Goal: Navigation & Orientation: Go to known website

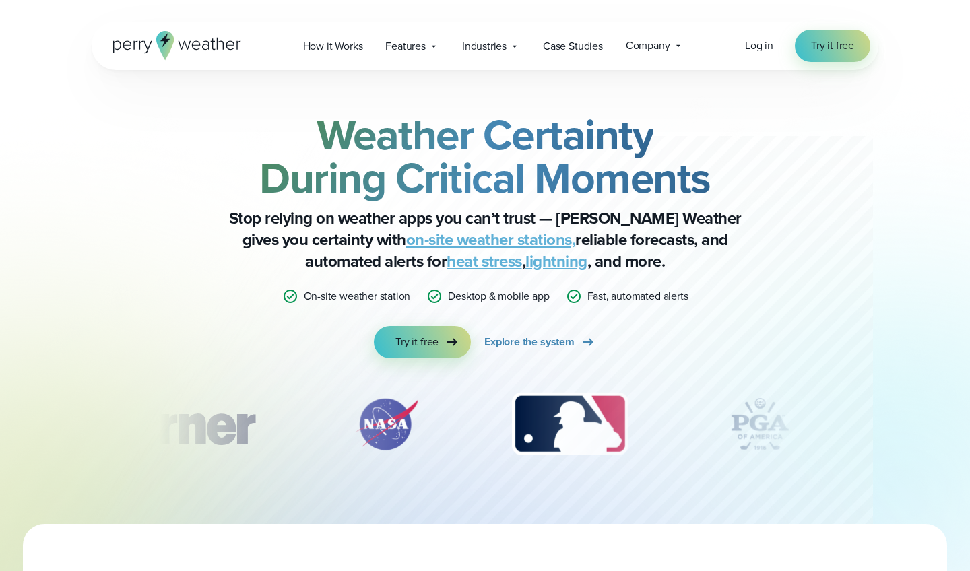
click at [765, 45] on span "Log in" at bounding box center [759, 45] width 28 height 15
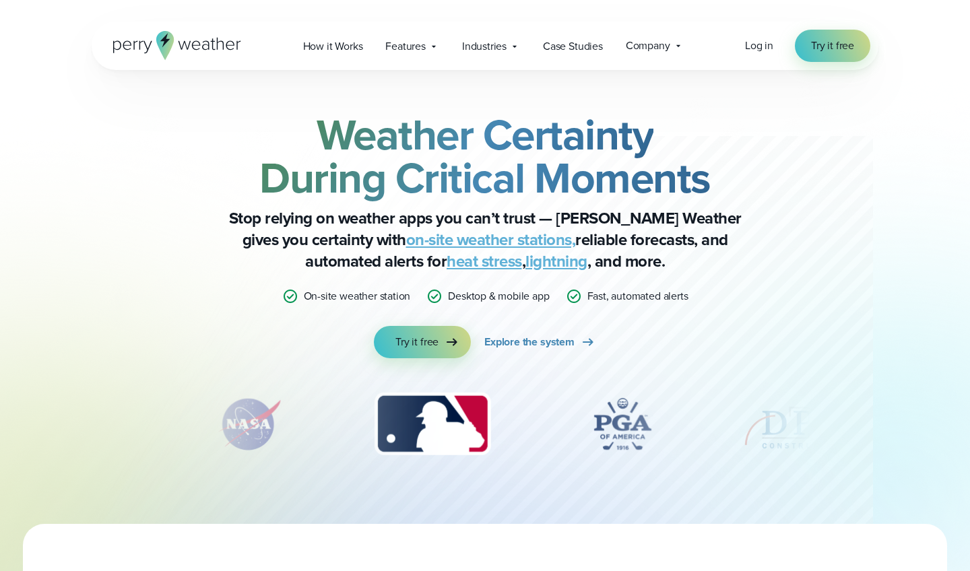
click at [763, 44] on span "Log in" at bounding box center [759, 45] width 28 height 15
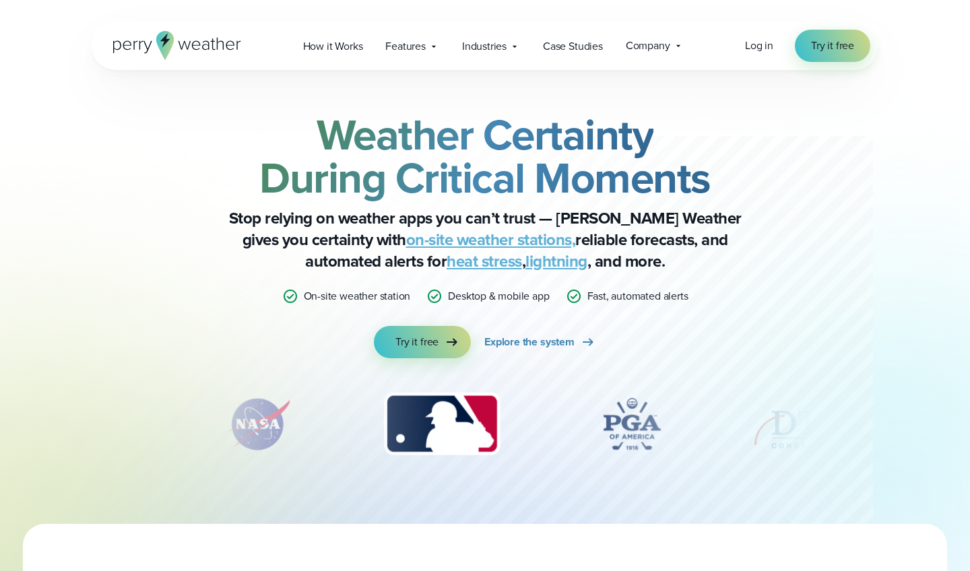
click at [759, 45] on span "Log in" at bounding box center [759, 45] width 28 height 15
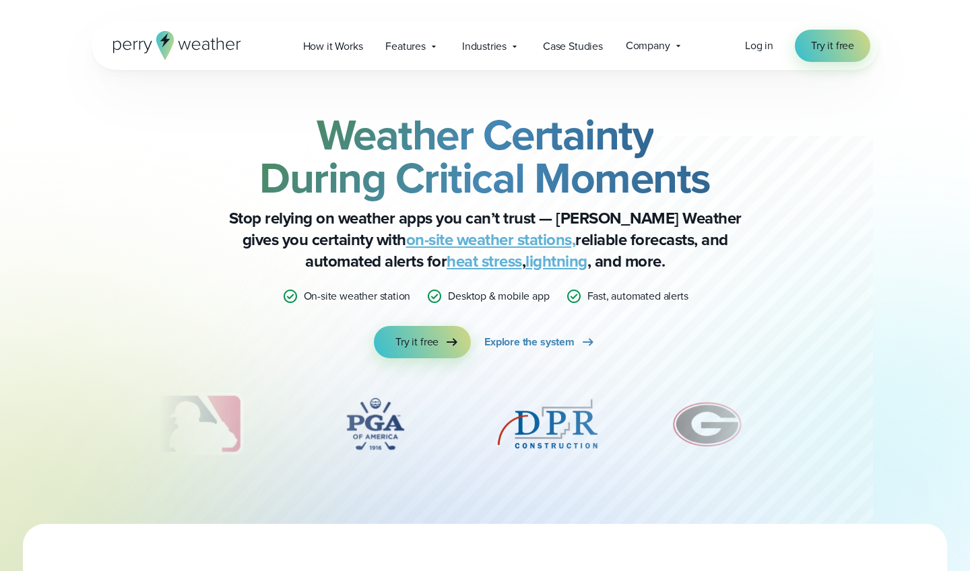
click at [718, 74] on div "Weather Certainty During Critical Moments Stop relying on weather apps you can’…" at bounding box center [485, 297] width 787 height 454
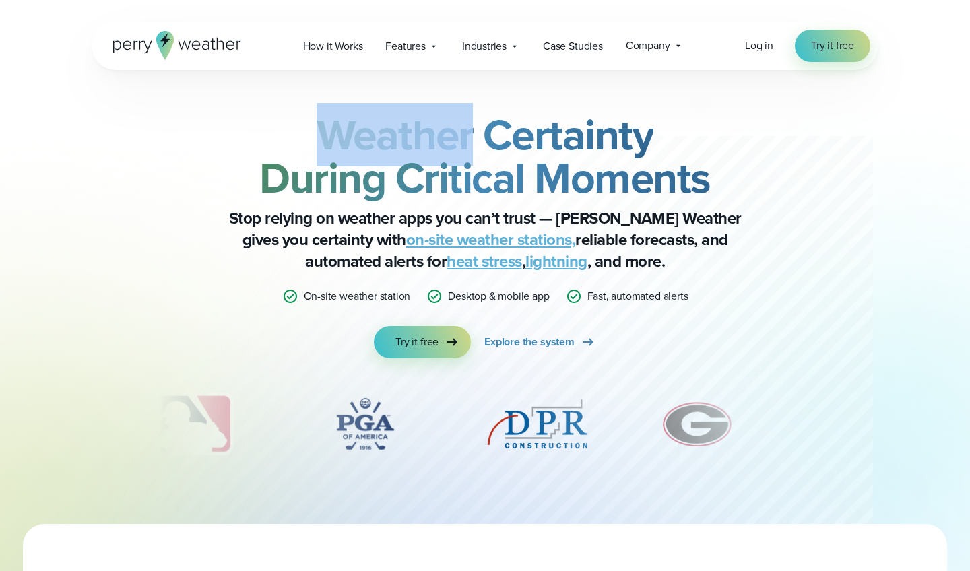
click at [718, 74] on div "Weather Certainty During Critical Moments Stop relying on weather apps you can’…" at bounding box center [485, 297] width 787 height 454
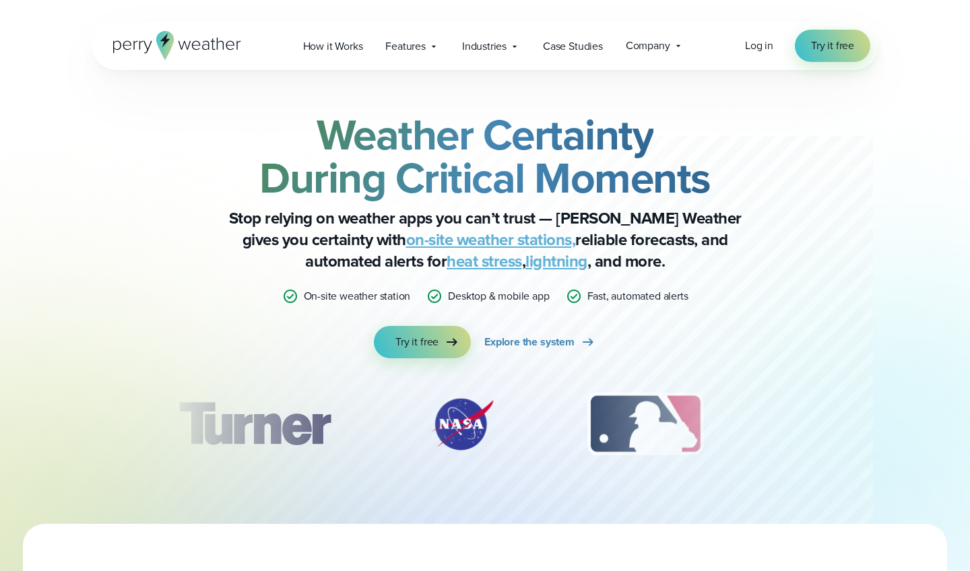
click at [477, 46] on span "Log in" at bounding box center [759, 45] width 28 height 15
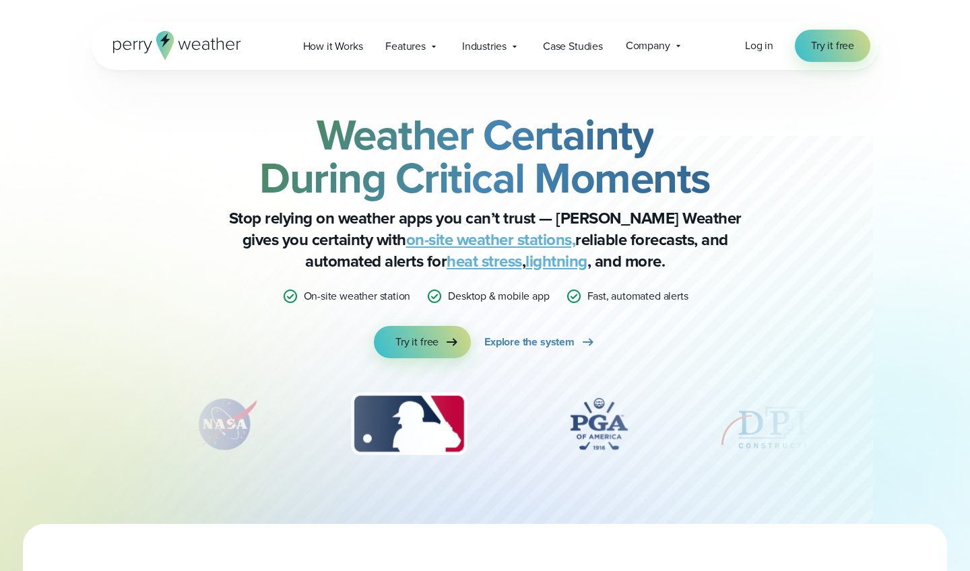
click at [477, 47] on span "Log in" at bounding box center [759, 45] width 28 height 15
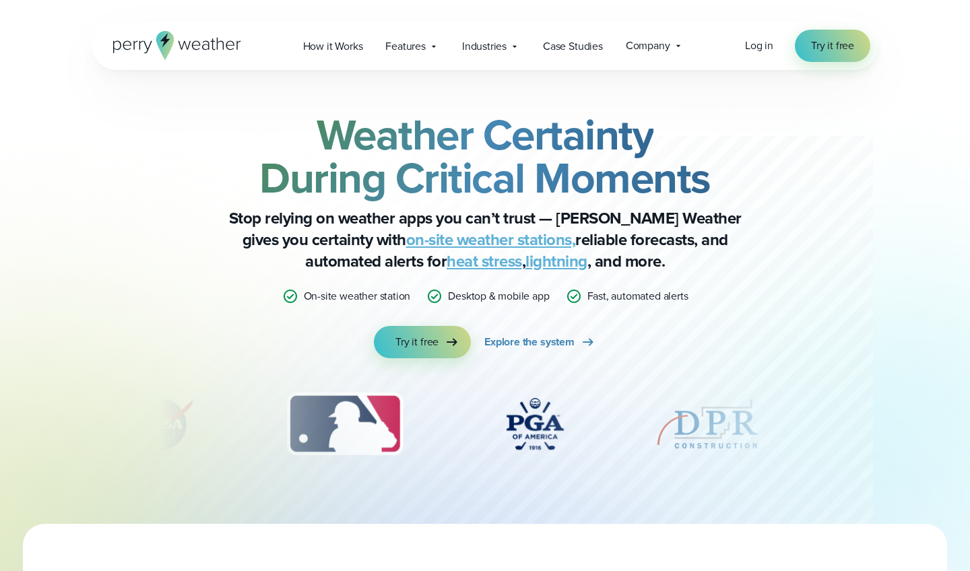
click at [176, 47] on icon at bounding box center [177, 45] width 128 height 29
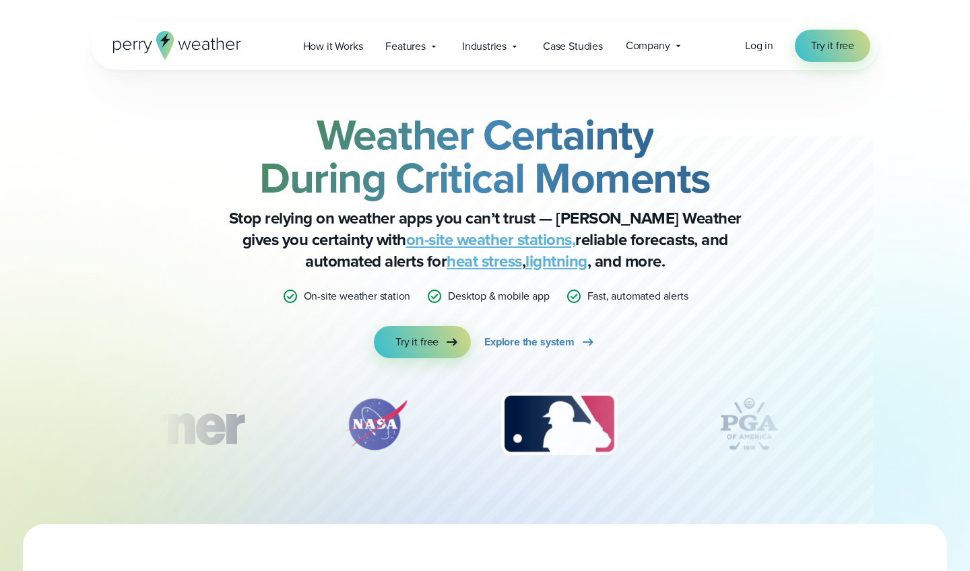
click at [760, 45] on span "Log in" at bounding box center [759, 45] width 28 height 15
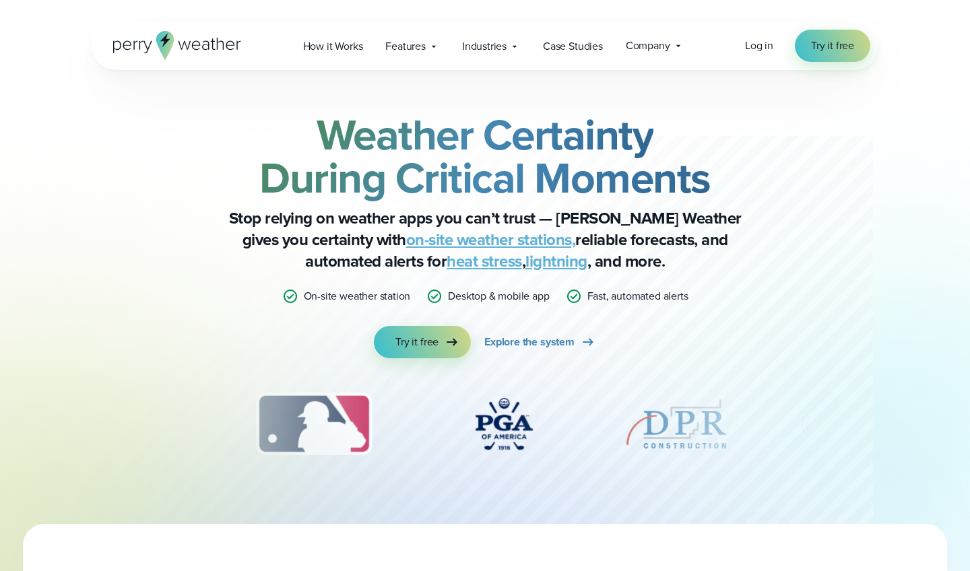
click at [759, 47] on span "Log in" at bounding box center [759, 45] width 28 height 15
